Goal: Feedback & Contribution: Submit feedback/report problem

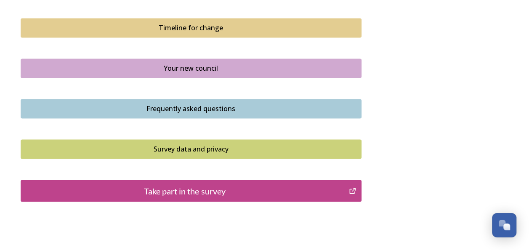
scroll to position [628, 0]
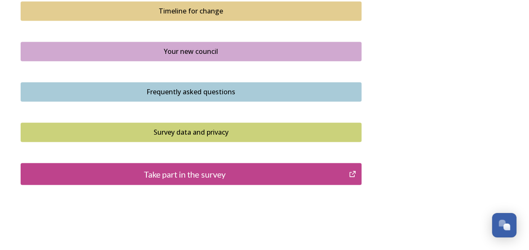
click at [217, 178] on button "Take part in the survey" at bounding box center [191, 174] width 341 height 22
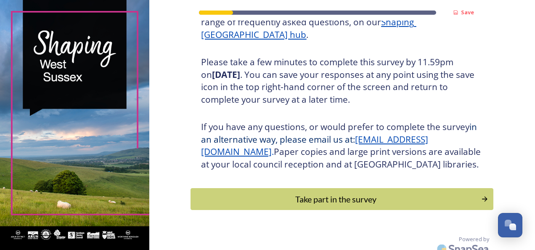
scroll to position [154, 0]
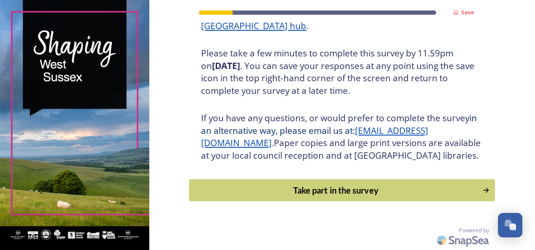
click at [356, 184] on div "Take part in the survey" at bounding box center [336, 190] width 284 height 13
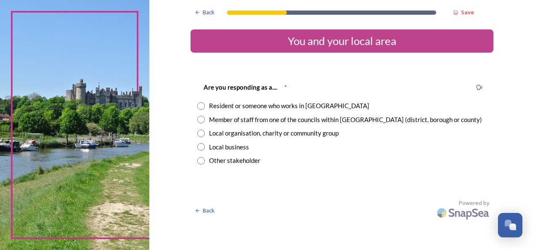
click at [200, 106] on input "radio" at bounding box center [201, 106] width 8 height 8
radio input "true"
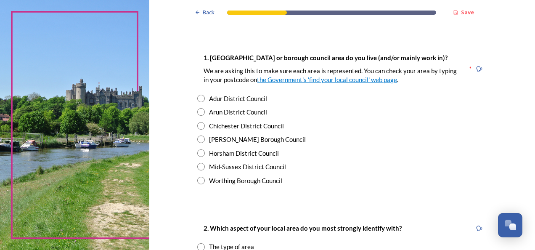
scroll to position [151, 0]
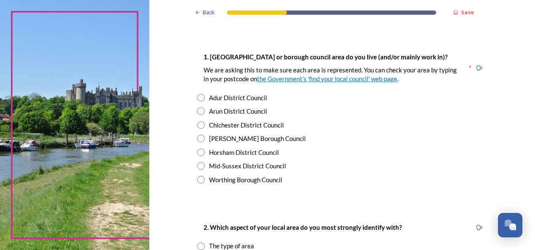
click at [197, 122] on input "radio" at bounding box center [201, 125] width 8 height 8
radio input "true"
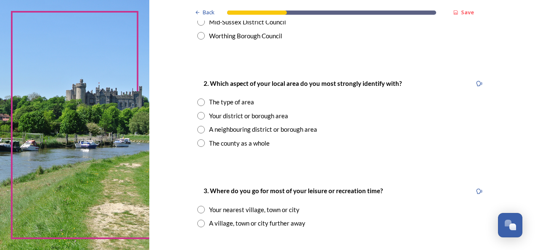
scroll to position [303, 0]
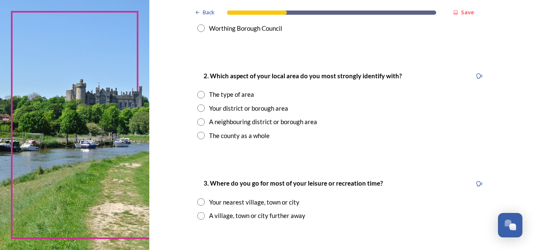
click at [199, 109] on input "radio" at bounding box center [201, 108] width 8 height 8
radio input "true"
click at [200, 202] on input "radio" at bounding box center [201, 202] width 8 height 8
radio input "true"
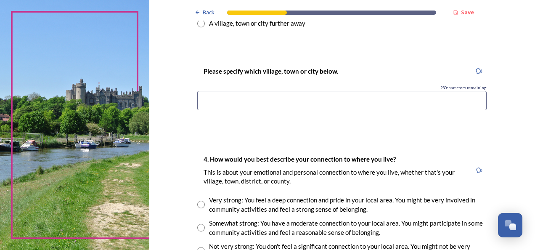
scroll to position [505, 0]
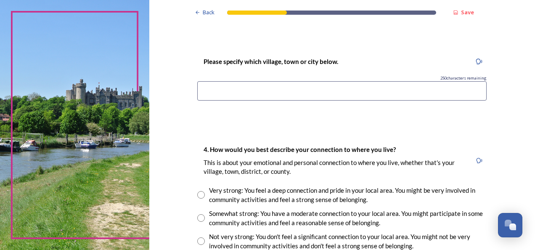
click at [330, 88] on input at bounding box center [342, 90] width 290 height 19
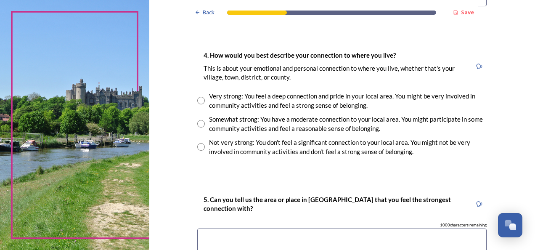
scroll to position [623, 0]
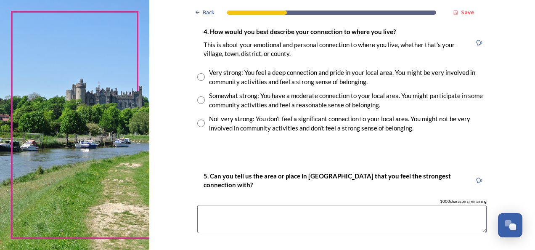
type input "Arundel and Chichester"
click at [198, 98] on input "radio" at bounding box center [201, 100] width 8 height 8
radio input "true"
click at [314, 216] on textarea at bounding box center [342, 219] width 290 height 28
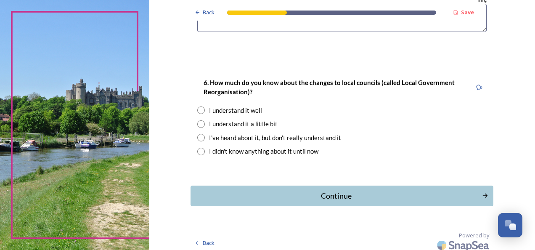
scroll to position [825, 0]
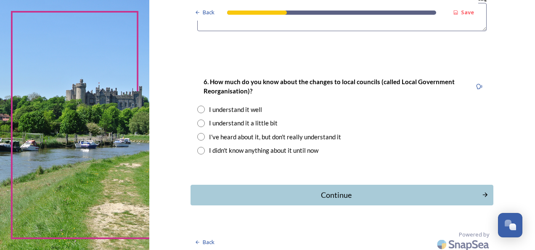
type textarea "Boxgrove"
click at [198, 122] on input "radio" at bounding box center [201, 124] width 8 height 8
radio input "true"
click at [326, 195] on div "Continue" at bounding box center [336, 194] width 285 height 11
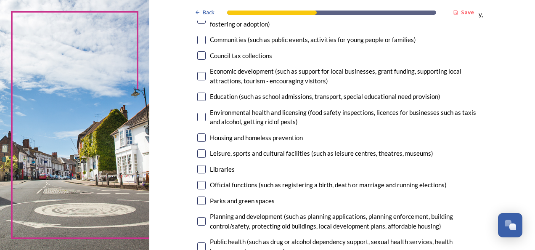
scroll to position [135, 0]
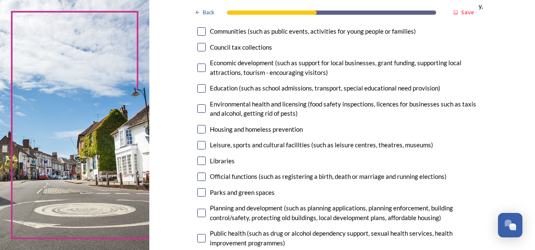
click at [199, 108] on input "checkbox" at bounding box center [201, 108] width 8 height 8
checkbox input "true"
click at [197, 159] on input "checkbox" at bounding box center [201, 161] width 8 height 8
checkbox input "true"
click at [198, 193] on input "checkbox" at bounding box center [201, 192] width 8 height 8
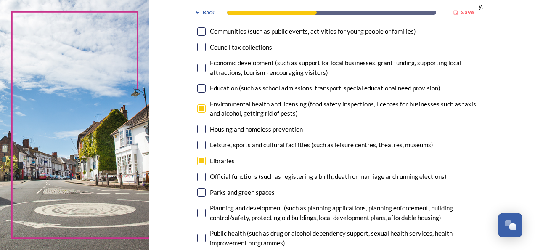
checkbox input "true"
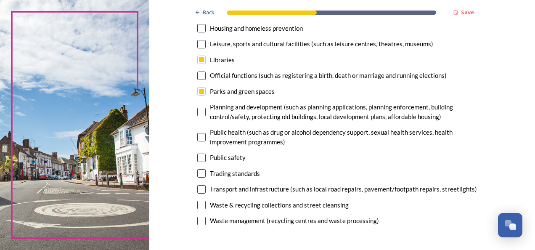
scroll to position [252, 0]
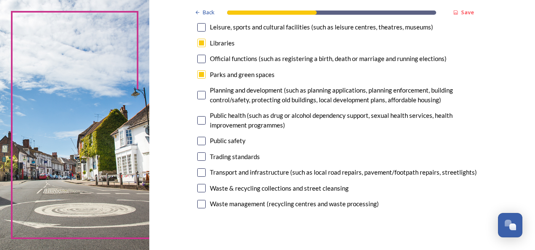
click at [200, 142] on input "checkbox" at bounding box center [201, 141] width 8 height 8
checkbox input "true"
click at [199, 202] on input "checkbox" at bounding box center [201, 204] width 8 height 8
checkbox input "true"
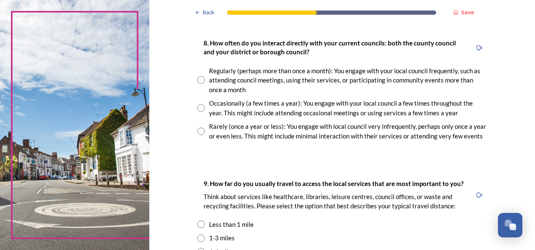
scroll to position [471, 0]
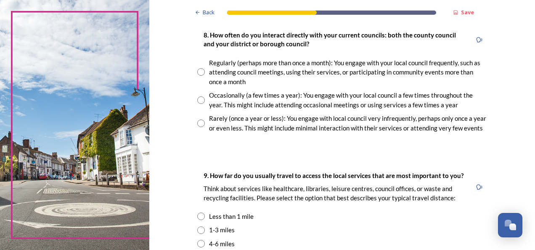
click at [199, 120] on input "radio" at bounding box center [201, 124] width 8 height 8
radio input "true"
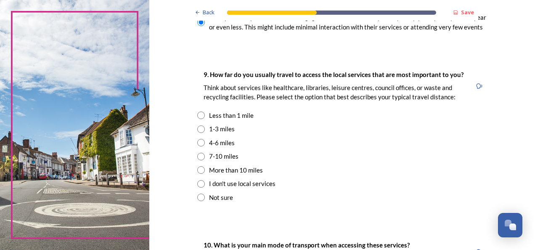
scroll to position [589, 0]
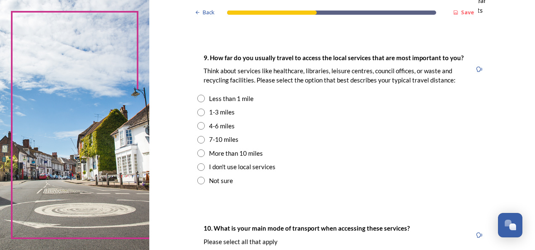
click at [199, 125] on input "radio" at bounding box center [201, 126] width 8 height 8
radio input "true"
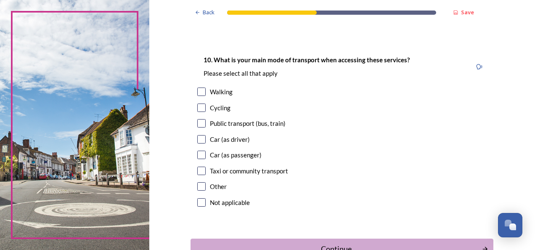
scroll to position [774, 0]
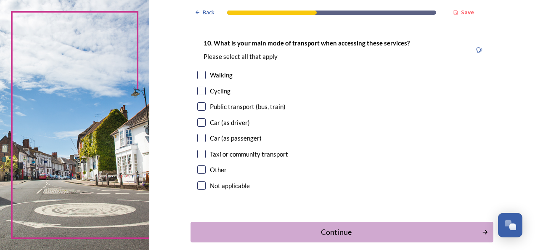
click at [198, 121] on input "checkbox" at bounding box center [201, 122] width 8 height 8
checkbox input "true"
click at [338, 234] on div "Continue" at bounding box center [336, 231] width 285 height 11
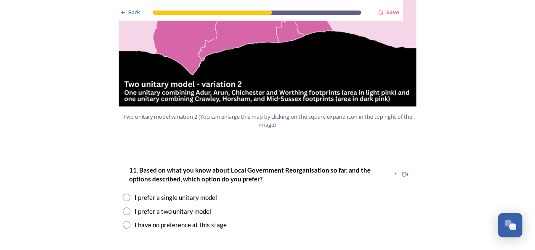
scroll to position [1066, 0]
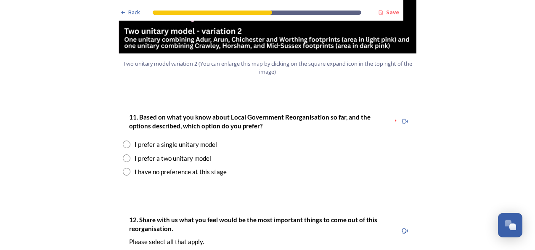
click at [125, 154] on input "radio" at bounding box center [127, 158] width 8 height 8
radio input "true"
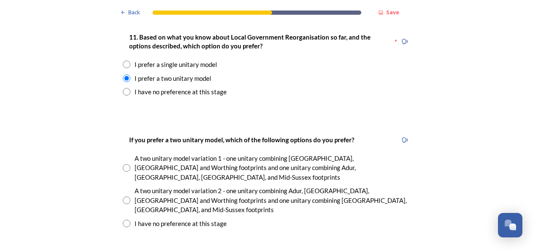
scroll to position [1150, 0]
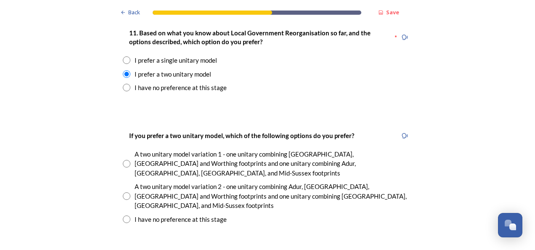
click at [124, 160] on input "radio" at bounding box center [127, 164] width 8 height 8
radio input "true"
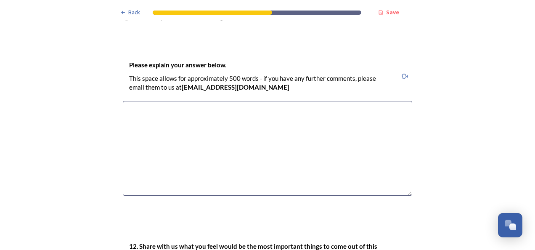
scroll to position [1352, 0]
click at [261, 120] on textarea at bounding box center [268, 148] width 290 height 95
click at [224, 101] on textarea "Smaller area so services can be targetted more approp" at bounding box center [268, 148] width 290 height 95
click at [266, 101] on textarea "Smaller area so services can be targeted more approp" at bounding box center [268, 148] width 290 height 95
drag, startPoint x: 266, startPoint y: 67, endPoint x: 273, endPoint y: 63, distance: 7.6
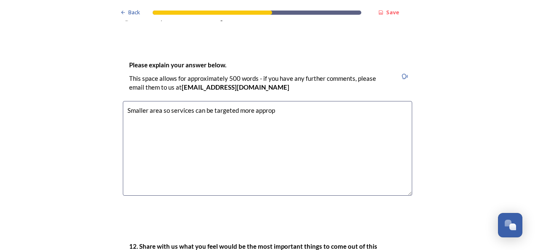
click at [273, 101] on textarea "Smaller area so services can be targeted more approp" at bounding box center [268, 148] width 290 height 95
click at [251, 101] on textarea "Smaller area so services can be targeted more riately" at bounding box center [268, 148] width 290 height 95
click at [288, 101] on textarea "Smaller area so services can be targeted more appropriately" at bounding box center [268, 148] width 290 height 95
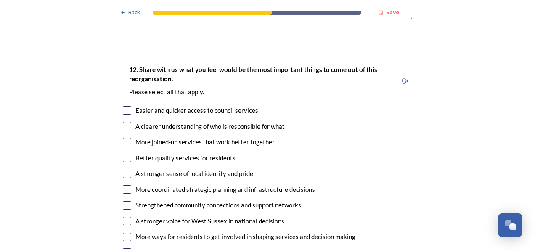
scroll to position [1526, 0]
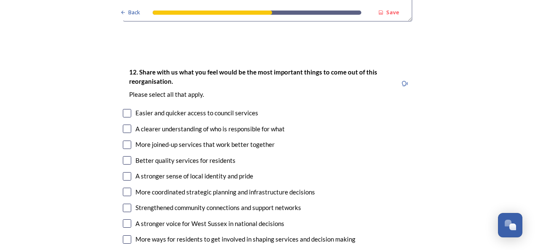
type textarea "Smaller area so services can be targeted more appropriately."
checkbox input "true"
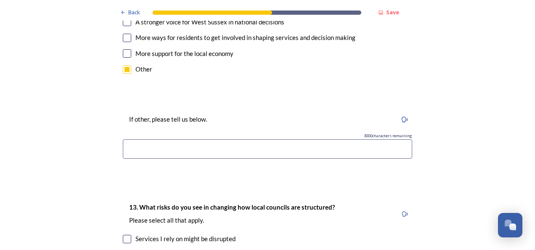
scroll to position [1728, 0]
click at [268, 139] on input at bounding box center [268, 148] width 290 height 19
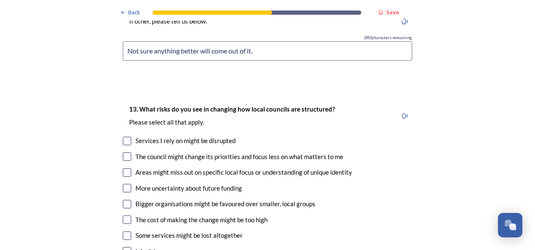
scroll to position [1829, 0]
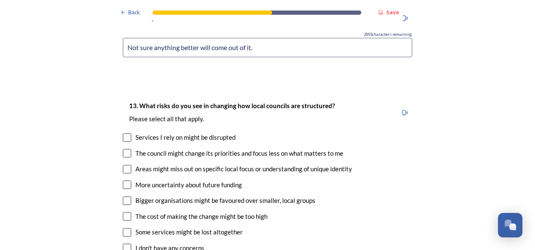
type input "Not sure anything better will come out of it."
click at [125, 149] on input "checkbox" at bounding box center [127, 153] width 8 height 8
checkbox input "true"
click at [125, 165] on input "checkbox" at bounding box center [127, 169] width 8 height 8
checkbox input "true"
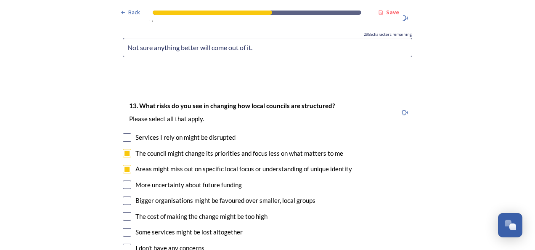
click at [123, 181] on input "checkbox" at bounding box center [127, 185] width 8 height 8
checkbox input "true"
click at [123, 197] on input "checkbox" at bounding box center [127, 201] width 8 height 8
checkbox input "true"
click at [123, 212] on input "checkbox" at bounding box center [127, 216] width 8 height 8
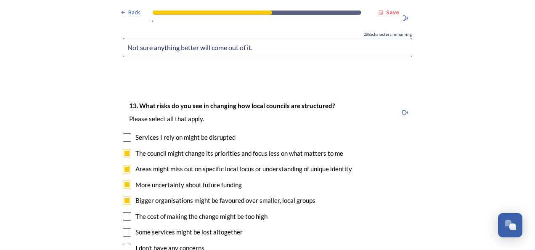
checkbox input "true"
click at [123, 228] on input "checkbox" at bounding box center [127, 232] width 8 height 8
checkbox input "true"
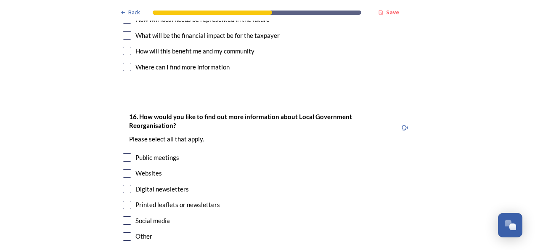
scroll to position [2687, 0]
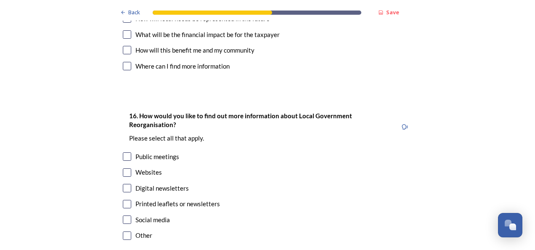
click at [123, 168] on input "checkbox" at bounding box center [127, 172] width 8 height 8
checkbox input "true"
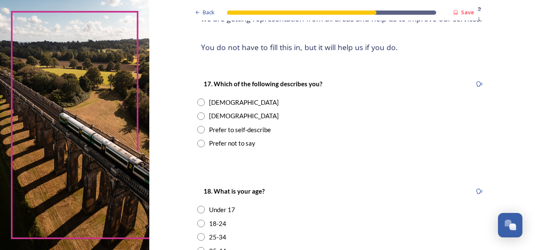
scroll to position [118, 0]
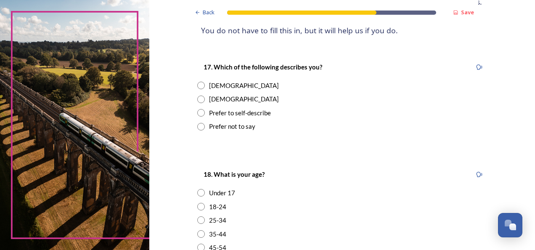
click at [197, 86] on input "radio" at bounding box center [201, 86] width 8 height 8
radio input "true"
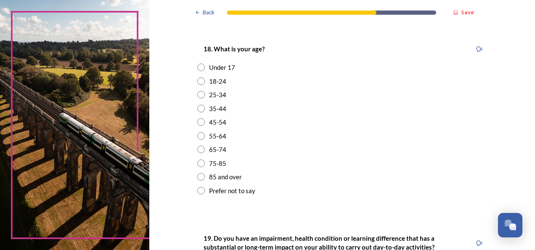
scroll to position [252, 0]
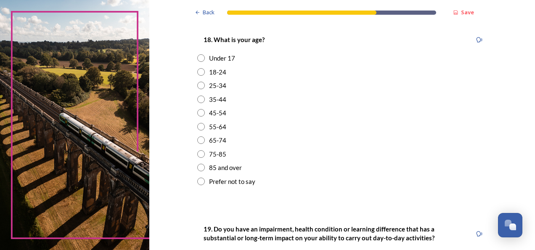
click at [199, 125] on input "radio" at bounding box center [201, 127] width 8 height 8
radio input "true"
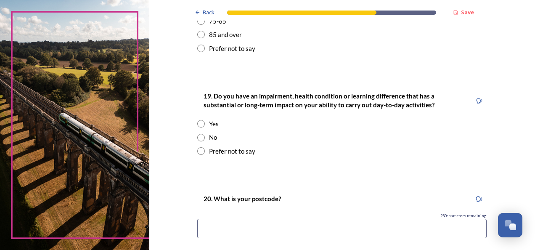
scroll to position [387, 0]
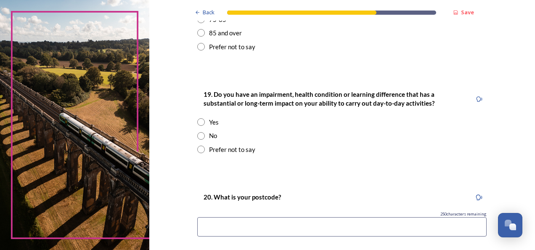
click at [197, 149] on input "radio" at bounding box center [201, 150] width 8 height 8
radio input "true"
click at [263, 222] on input at bounding box center [342, 226] width 290 height 19
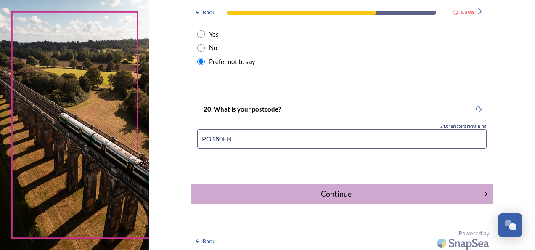
scroll to position [477, 0]
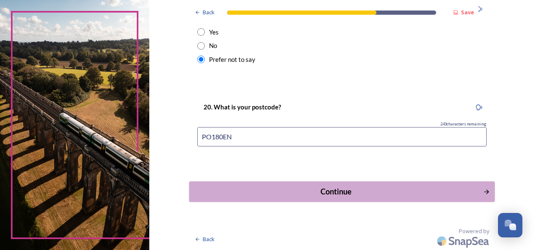
type input "PO180EN"
click at [338, 191] on div "Continue" at bounding box center [336, 191] width 285 height 11
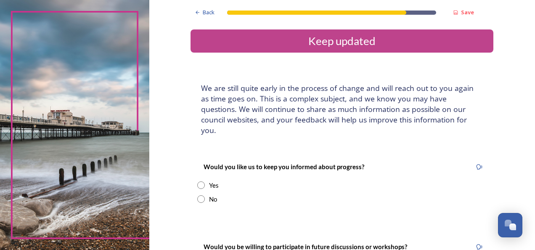
click at [199, 195] on input "radio" at bounding box center [201, 199] width 8 height 8
radio input "true"
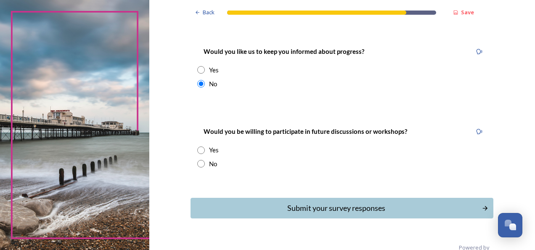
scroll to position [122, 0]
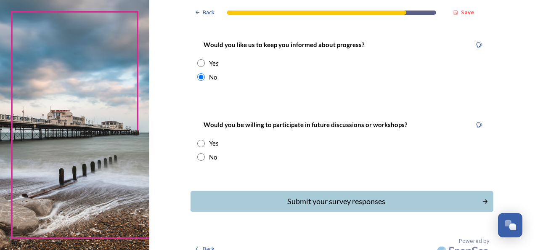
click at [197, 140] on input "radio" at bounding box center [201, 144] width 8 height 8
radio input "true"
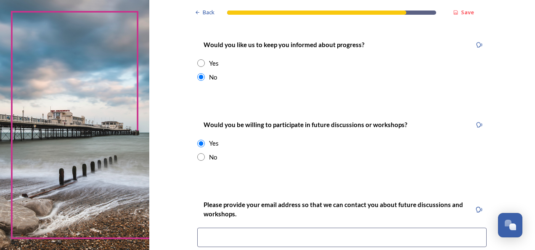
click at [198, 153] on input "radio" at bounding box center [201, 157] width 8 height 8
radio input "true"
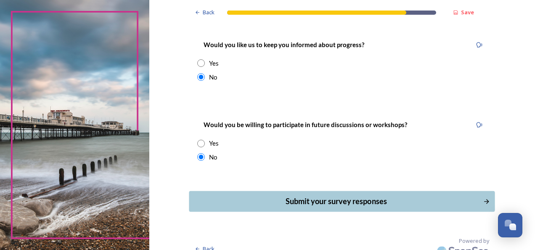
click at [347, 197] on button "Submit your survey responses" at bounding box center [342, 201] width 306 height 21
